Goal: Task Accomplishment & Management: Use online tool/utility

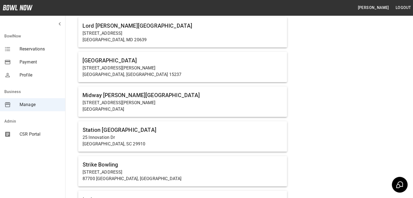
scroll to position [138, 0]
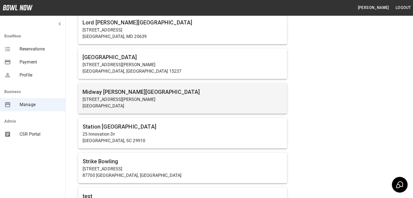
click at [127, 95] on h6 "Midway [PERSON_NAME][GEOGRAPHIC_DATA]" at bounding box center [183, 92] width 200 height 9
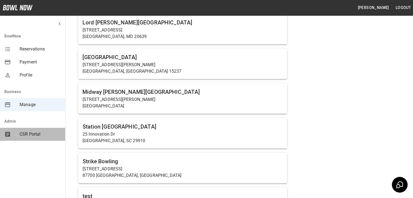
click at [27, 130] on div "CSR Portal" at bounding box center [32, 134] width 65 height 13
click at [34, 133] on span "CSR Portal" at bounding box center [40, 134] width 41 height 7
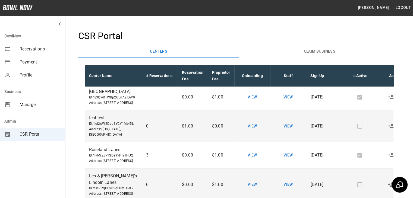
scroll to position [93, 0]
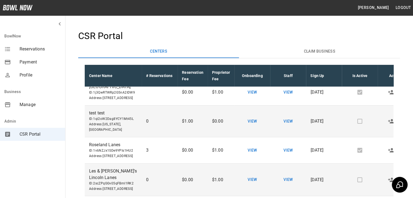
click at [214, 36] on h4 "CSR Portal" at bounding box center [239, 35] width 322 height 11
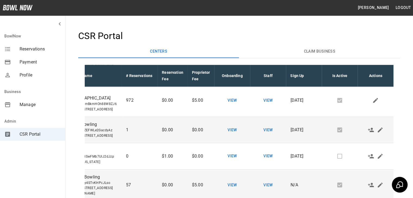
scroll to position [650, 21]
click at [373, 64] on icon "Edit" at bounding box center [375, 61] width 5 height 5
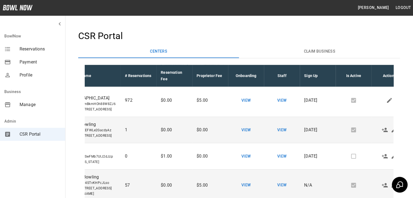
click at [173, 80] on input "*" at bounding box center [178, 71] width 19 height 15
type input "*"
click at [382, 75] on icon "Save" at bounding box center [385, 72] width 7 height 7
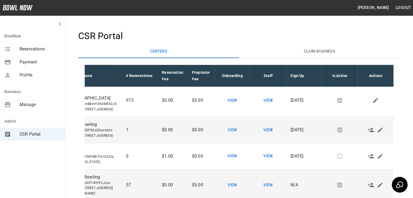
scroll to position [650, 0]
